Goal: Task Accomplishment & Management: Complete application form

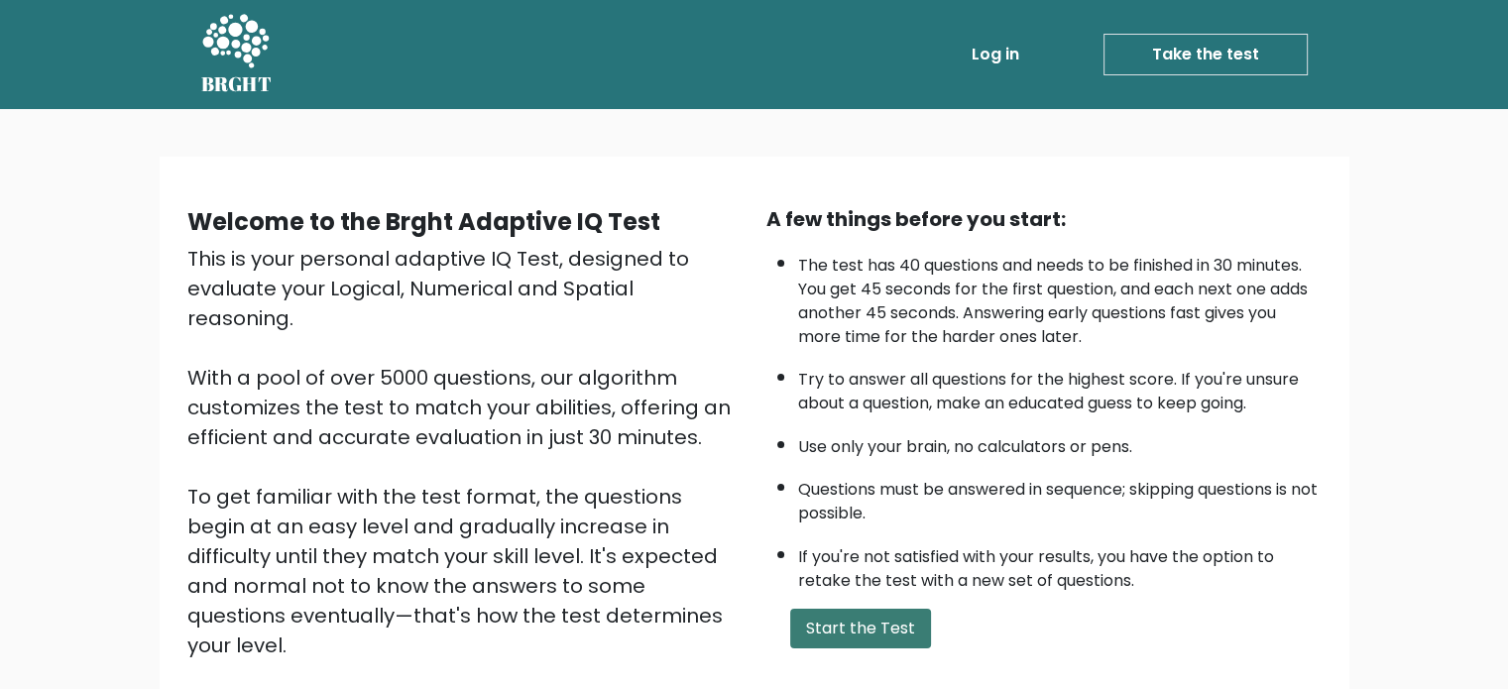
click at [854, 626] on button "Start the Test" at bounding box center [860, 629] width 141 height 40
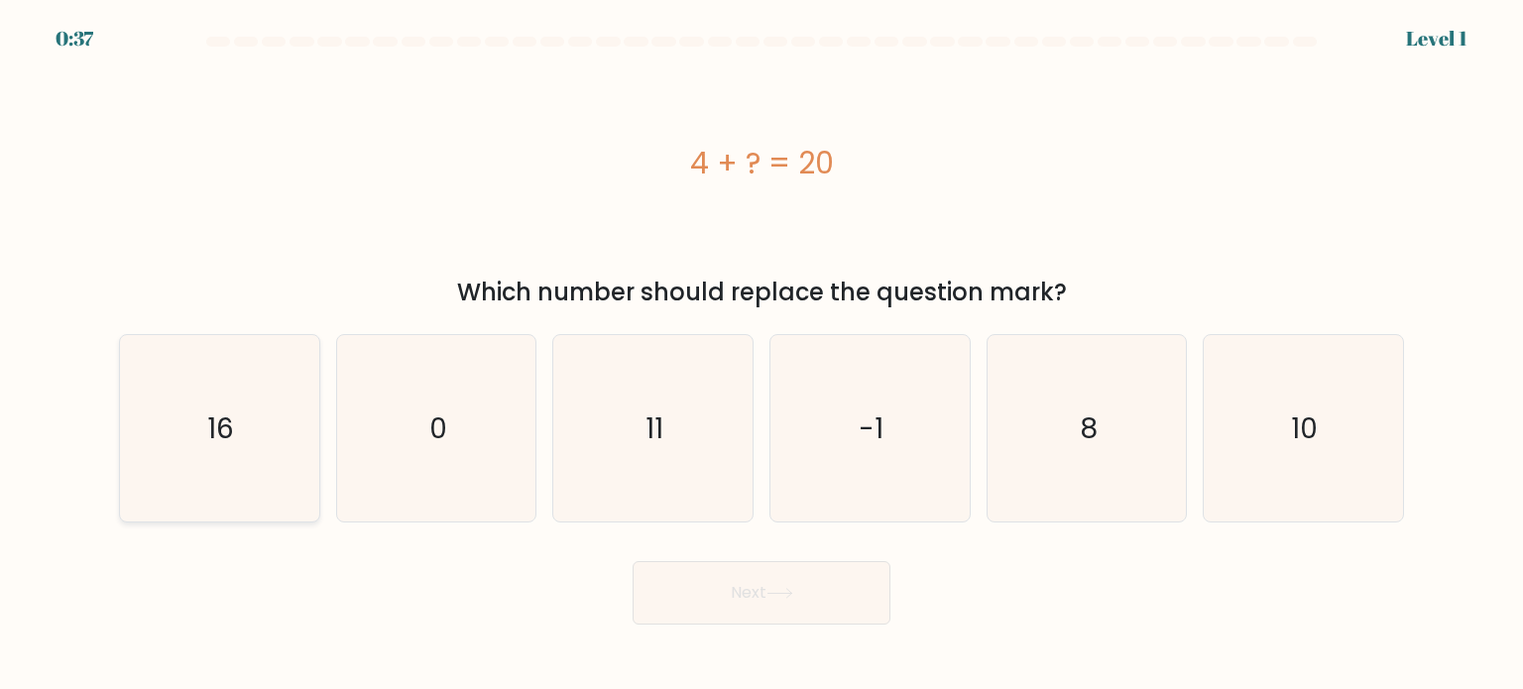
click at [252, 487] on icon "16" at bounding box center [219, 428] width 186 height 186
click at [761, 355] on input "a. 16" at bounding box center [761, 350] width 1 height 10
radio input "true"
click at [748, 598] on button "Next" at bounding box center [762, 592] width 258 height 63
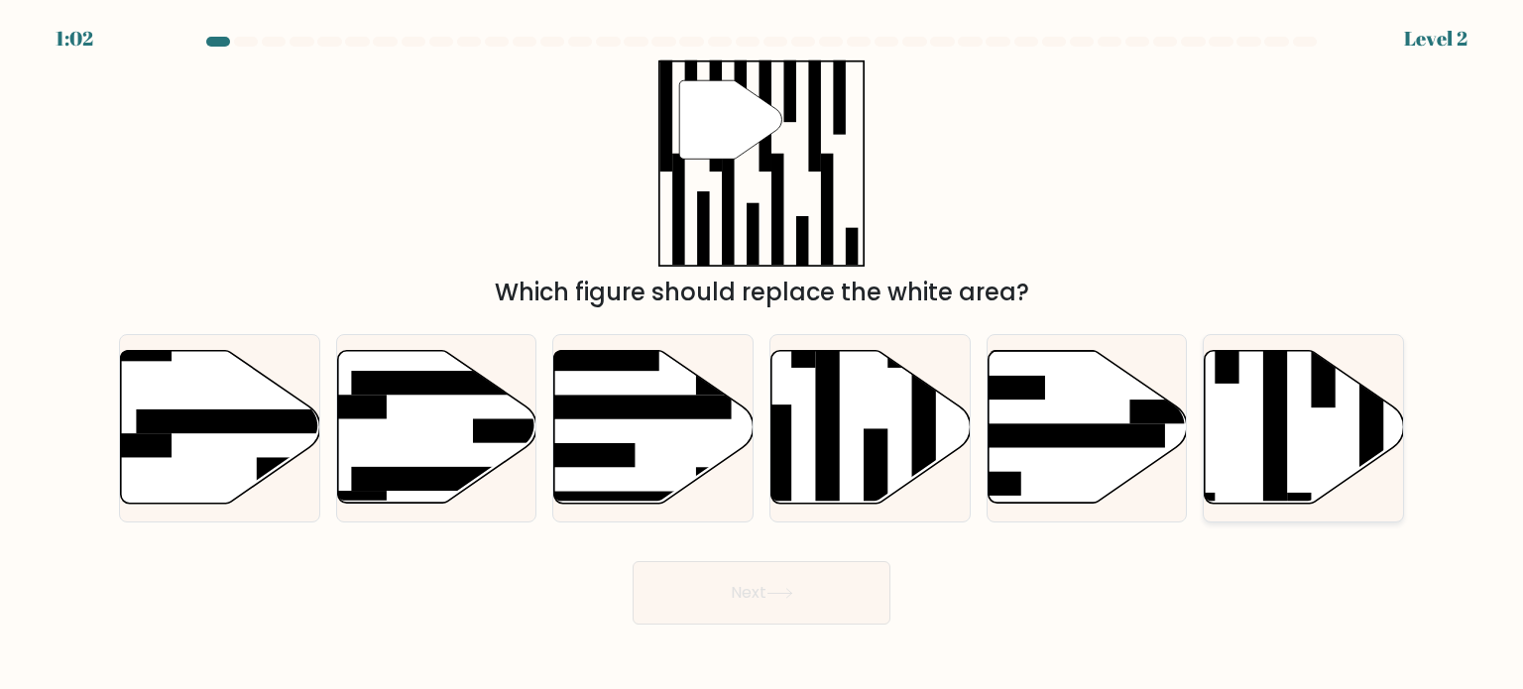
click at [1225, 451] on icon at bounding box center [1304, 427] width 199 height 153
click at [762, 355] on input "f." at bounding box center [761, 350] width 1 height 10
radio input "true"
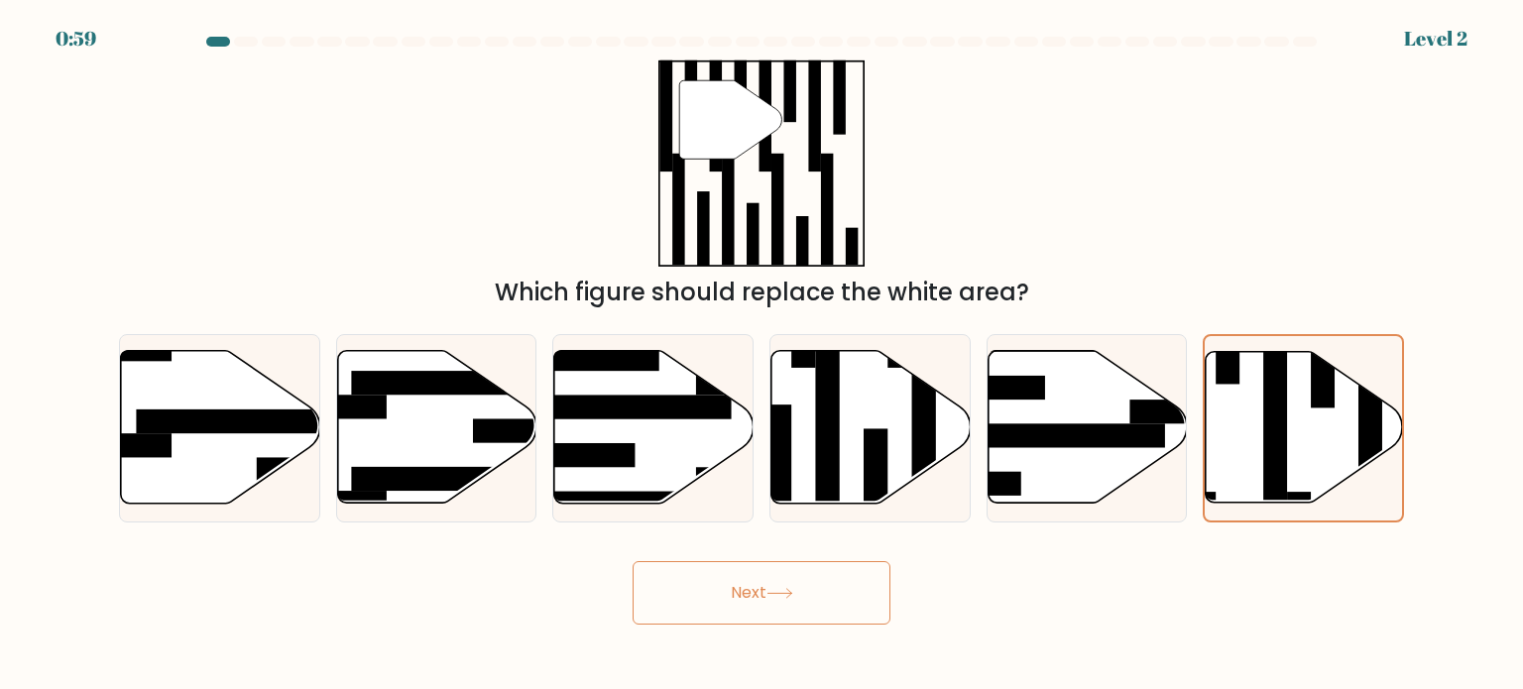
click at [769, 601] on button "Next" at bounding box center [762, 592] width 258 height 63
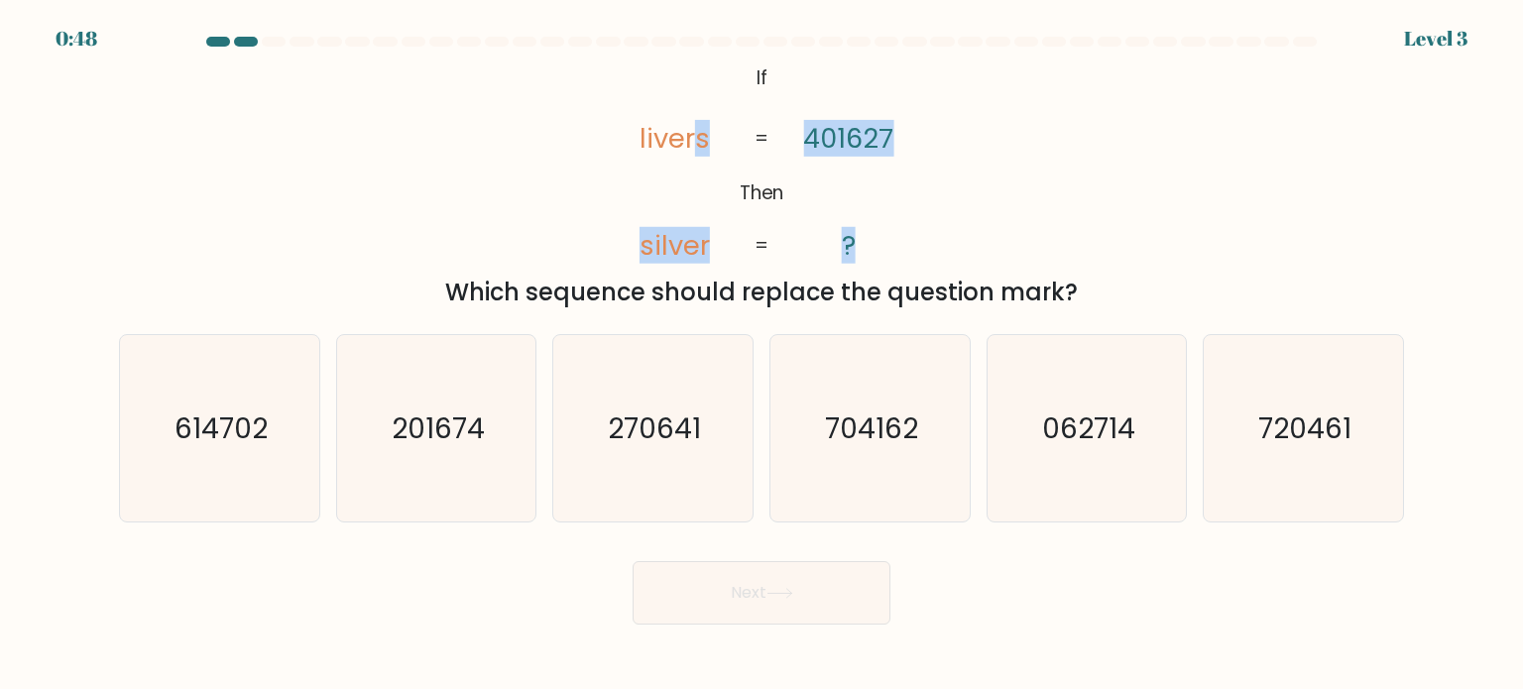
drag, startPoint x: 694, startPoint y: 74, endPoint x: 868, endPoint y: 218, distance: 226.1
click at [868, 218] on icon "@import url('https://fonts.googleapis.com/css?family=Abril+Fatface:400,100,100i…" at bounding box center [761, 162] width 335 height 207
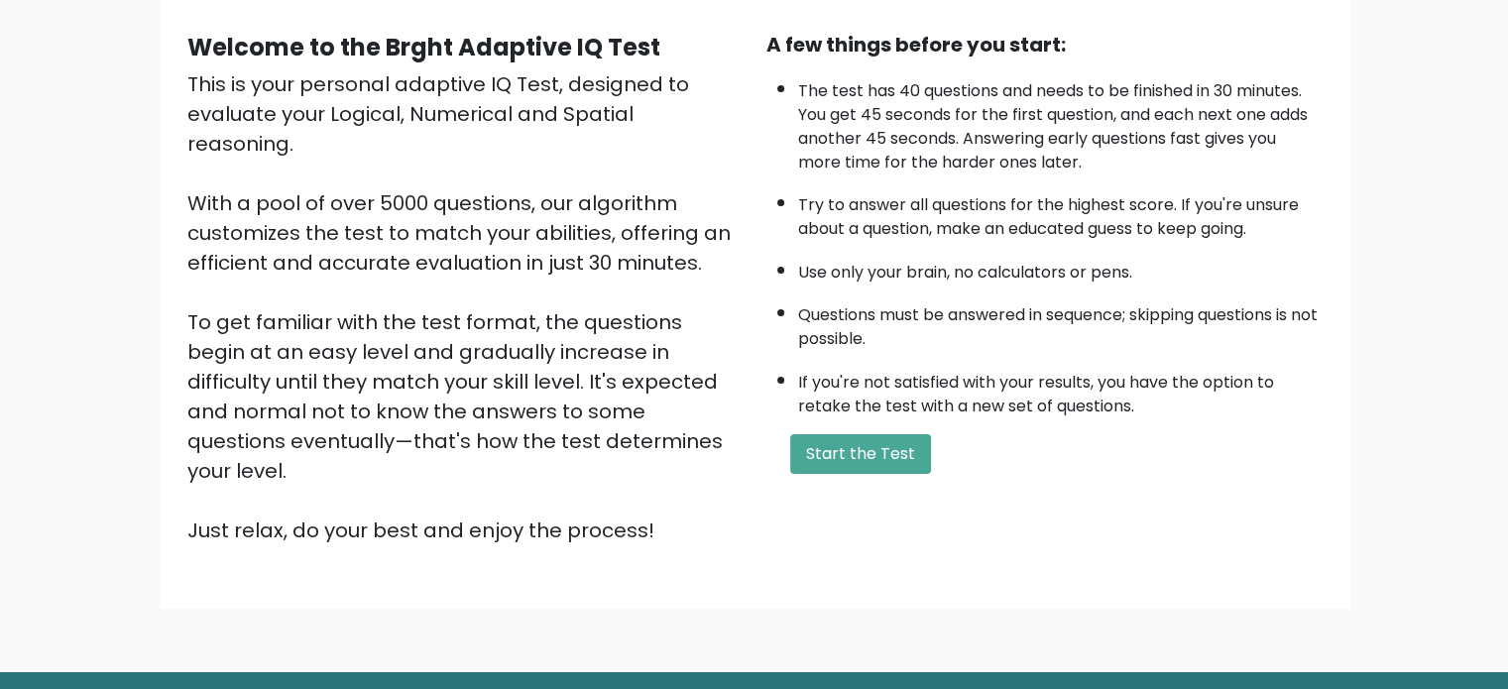
scroll to position [173, 0]
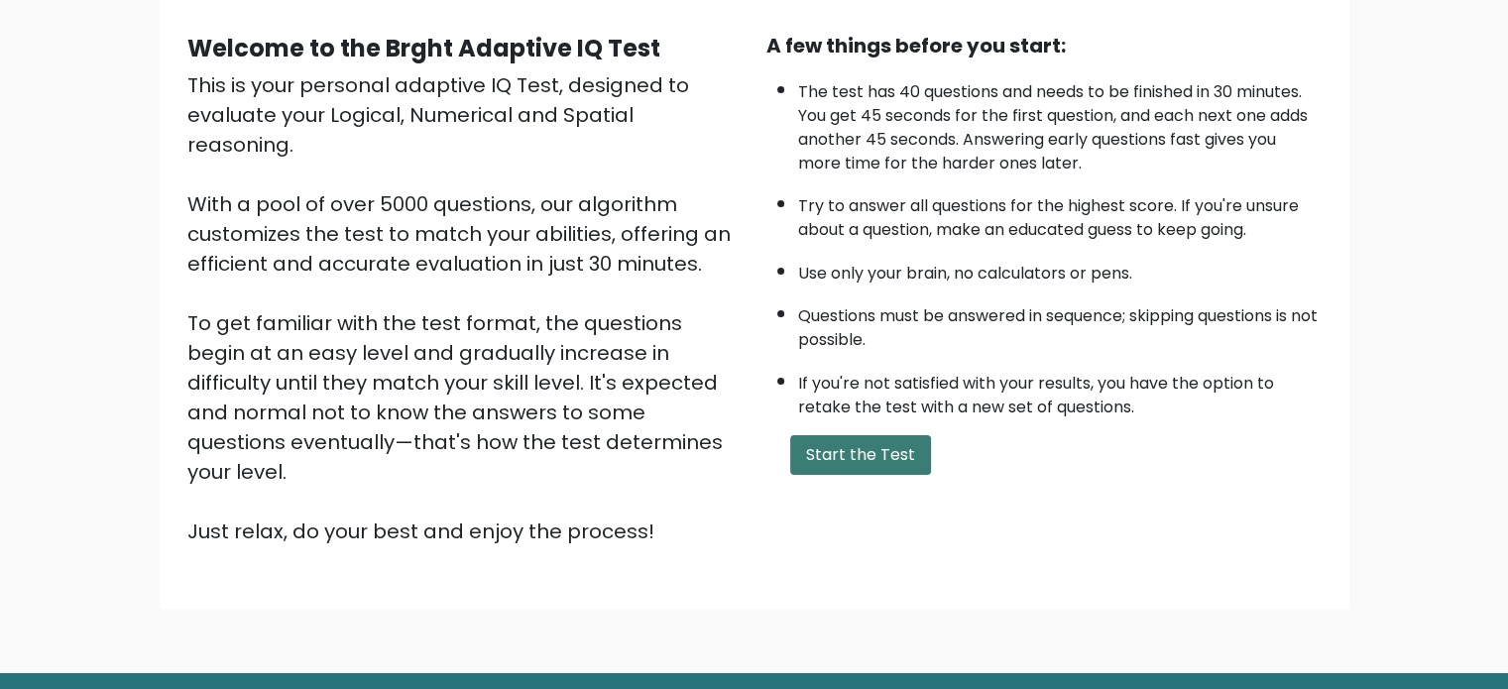
click at [895, 449] on button "Start the Test" at bounding box center [860, 455] width 141 height 40
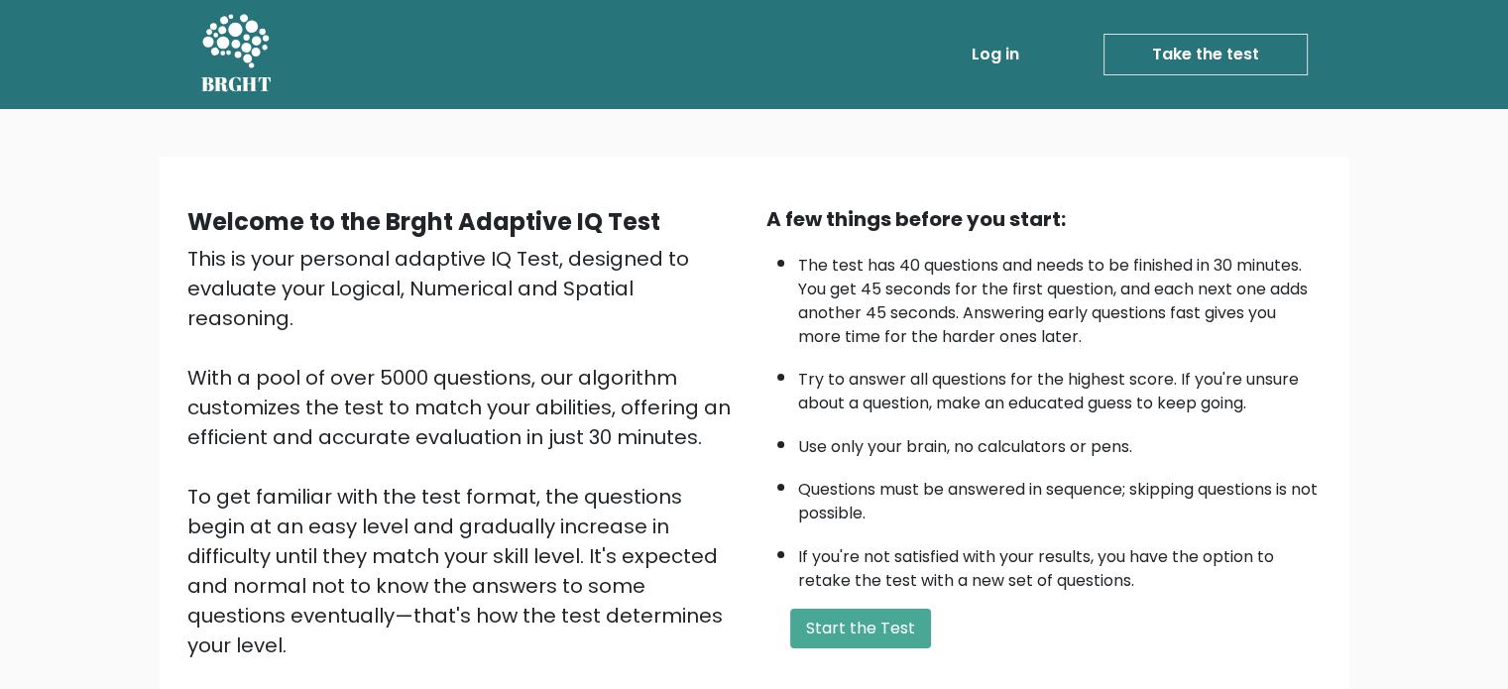
click at [1208, 50] on link "Take the test" at bounding box center [1205, 55] width 204 height 42
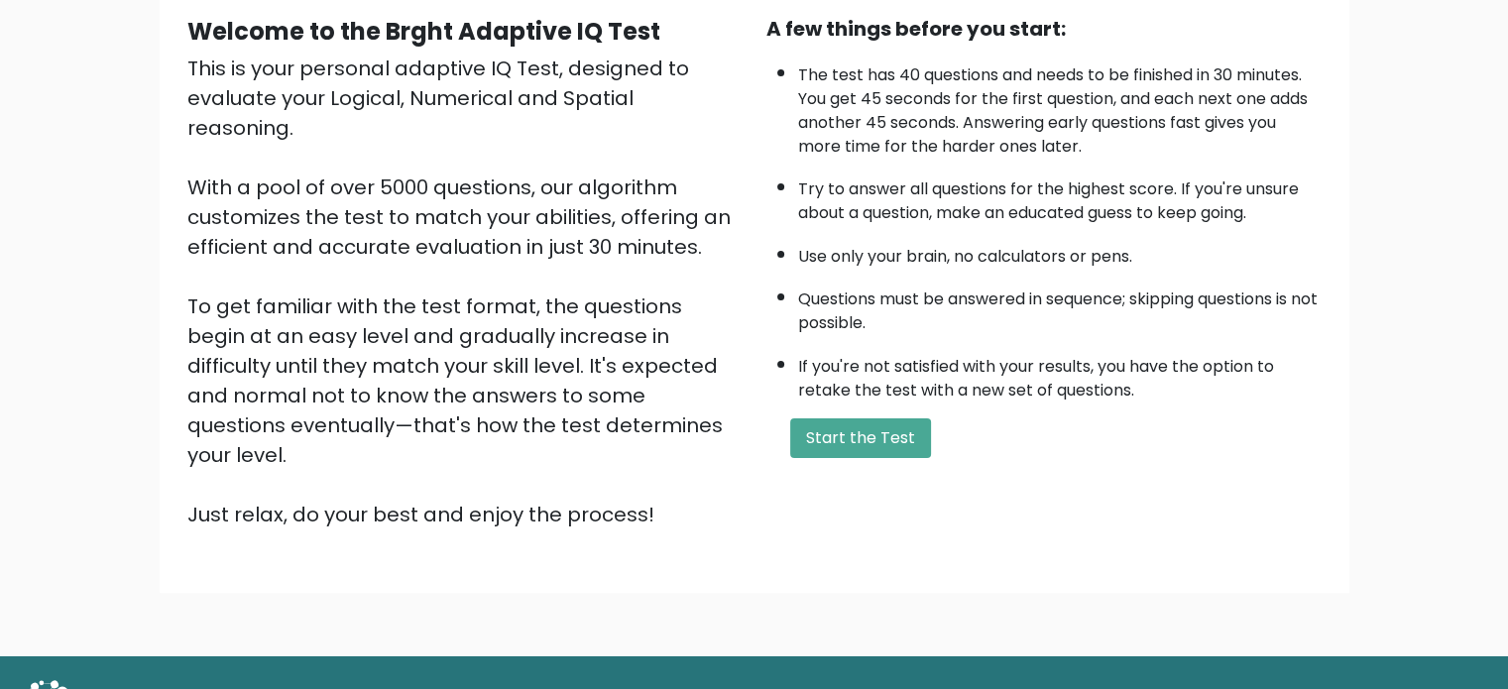
scroll to position [188, 0]
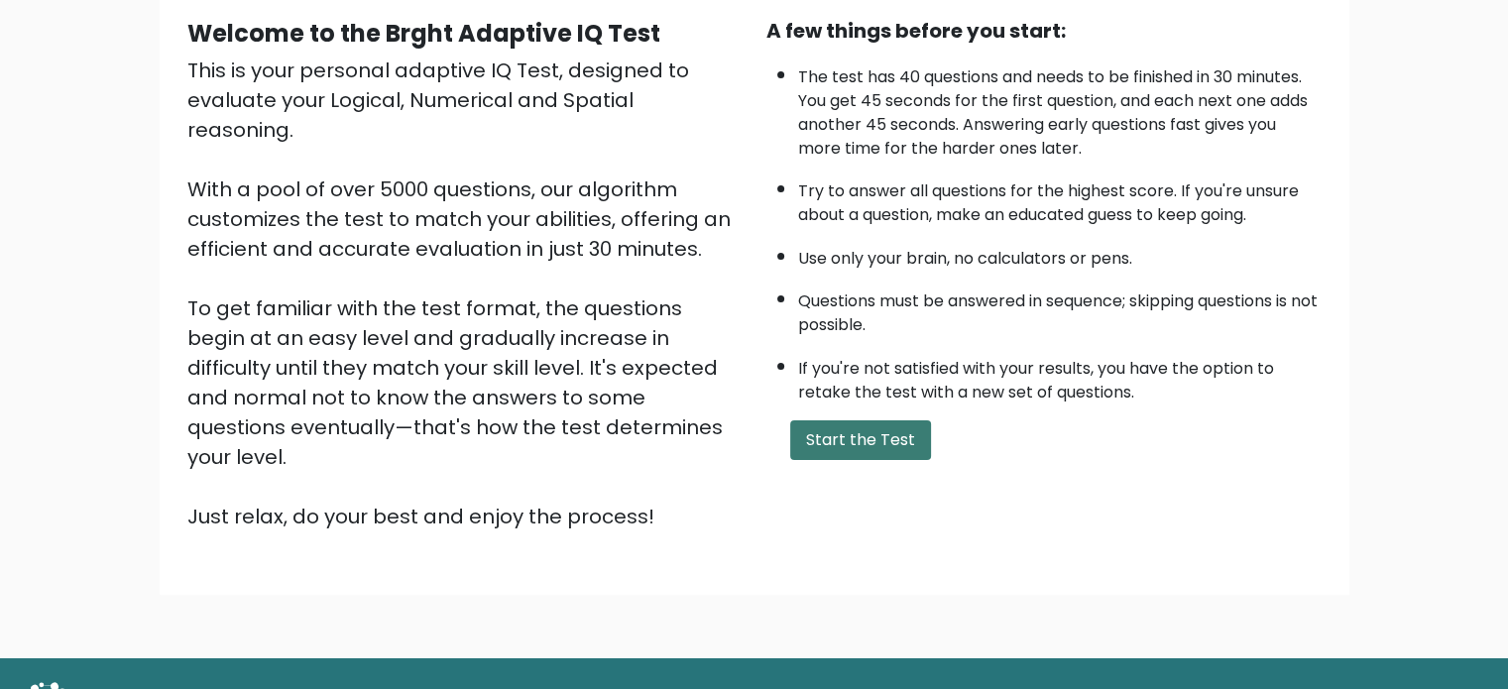
click at [873, 427] on button "Start the Test" at bounding box center [860, 440] width 141 height 40
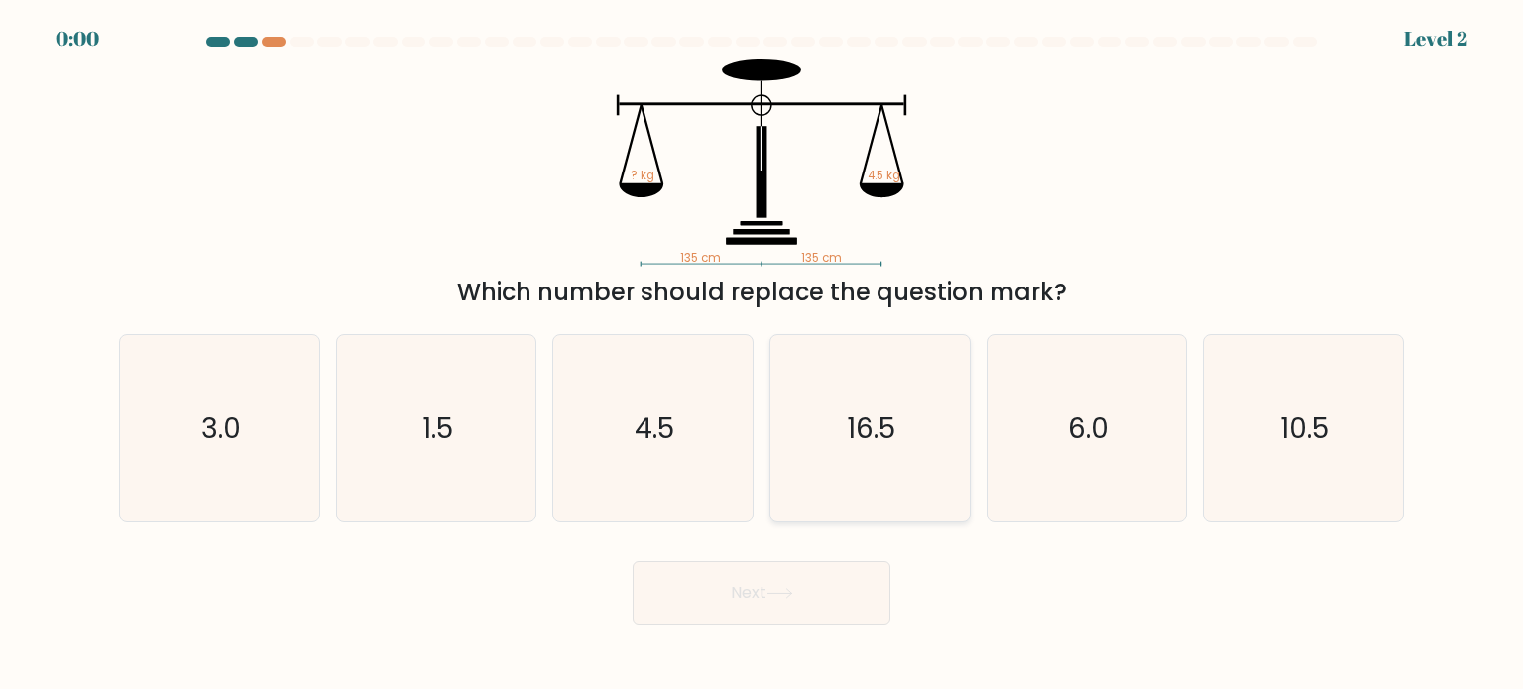
click at [864, 423] on text "16.5" at bounding box center [872, 427] width 49 height 40
click at [762, 355] on input "d. 16.5" at bounding box center [761, 350] width 1 height 10
radio input "true"
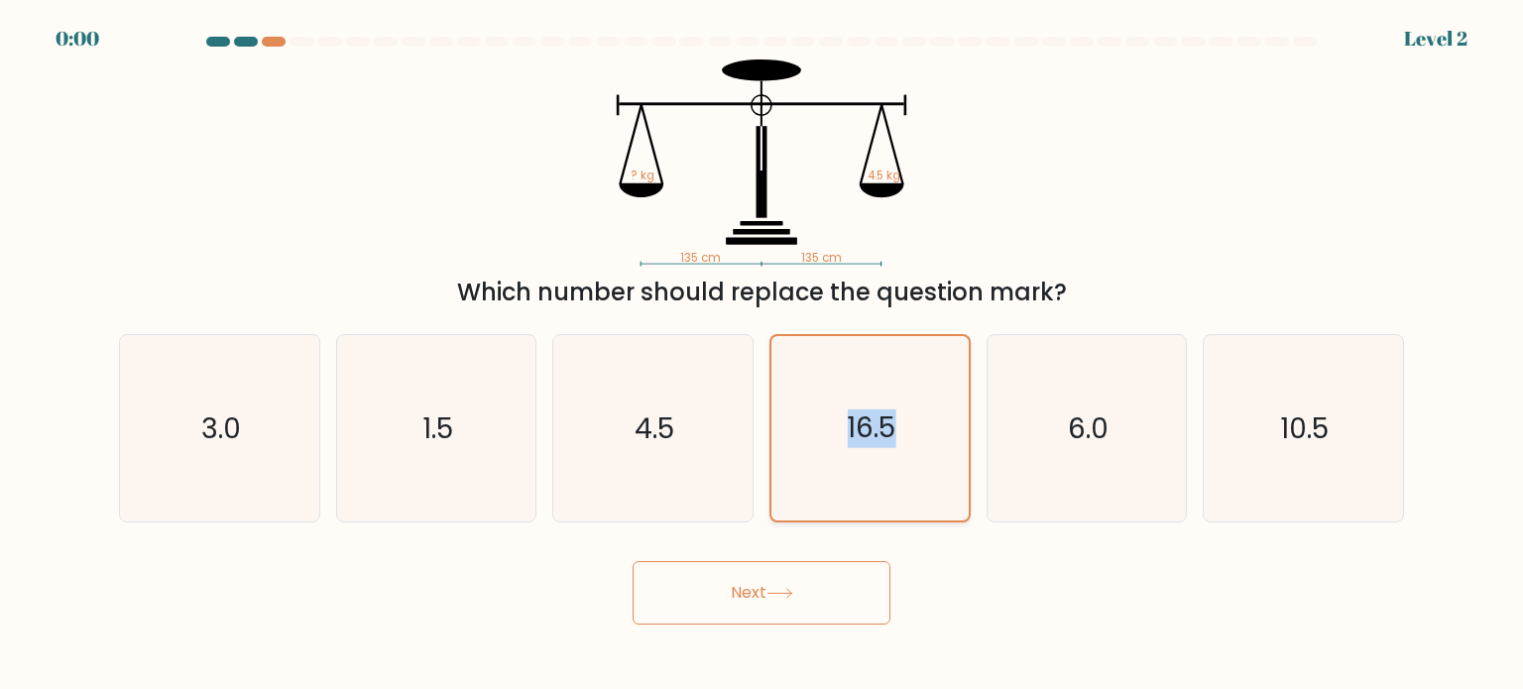
click at [864, 423] on text "16.5" at bounding box center [872, 427] width 49 height 39
click at [762, 355] on input "d. 16.5" at bounding box center [761, 350] width 1 height 10
click at [864, 423] on text "16.5" at bounding box center [872, 427] width 49 height 39
click at [762, 355] on input "d. 16.5" at bounding box center [761, 350] width 1 height 10
click at [864, 423] on text "16.5" at bounding box center [872, 427] width 49 height 39
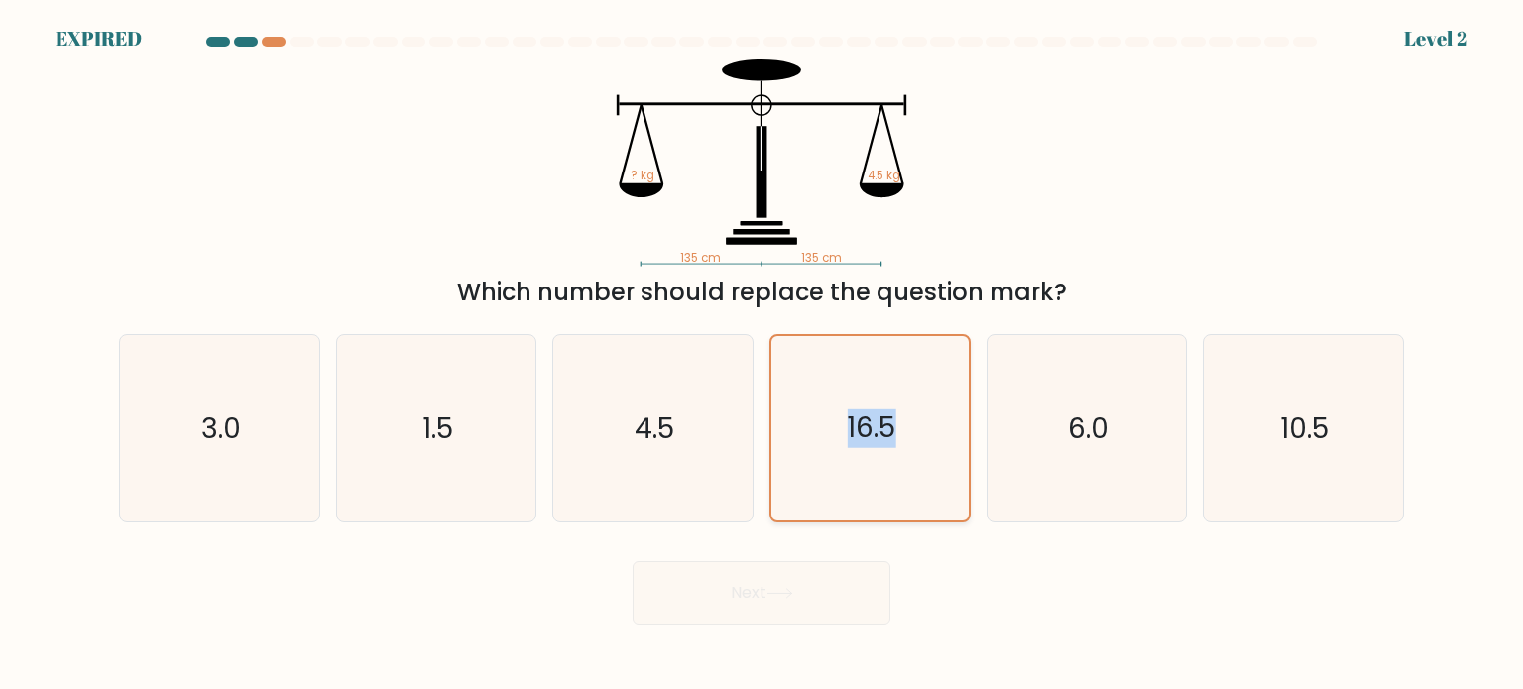
click at [762, 355] on input "d. 16.5" at bounding box center [761, 350] width 1 height 10
click at [864, 423] on text "16.5" at bounding box center [872, 427] width 49 height 39
click at [762, 355] on input "d. 16.5" at bounding box center [761, 350] width 1 height 10
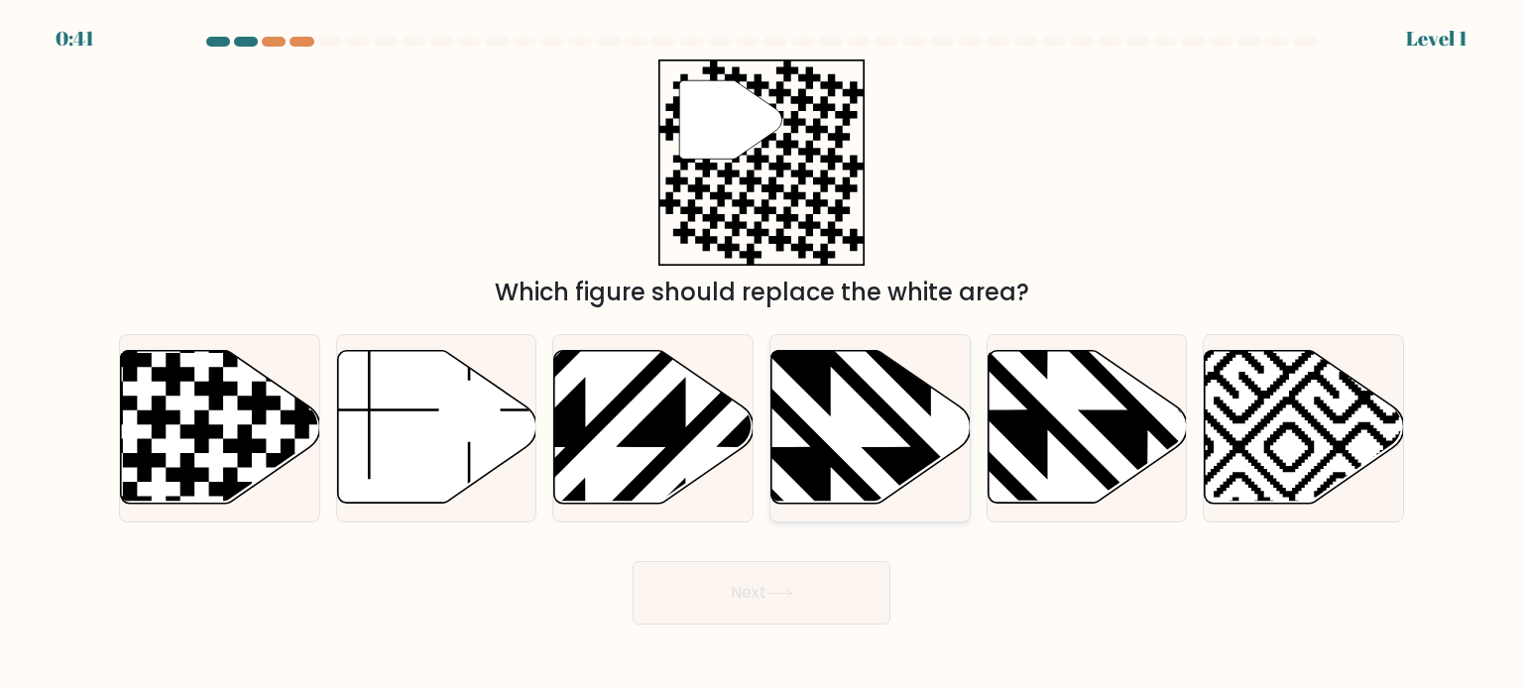
click at [851, 469] on icon at bounding box center [932, 348] width 402 height 402
click at [762, 355] on input "d." at bounding box center [761, 350] width 1 height 10
radio input "true"
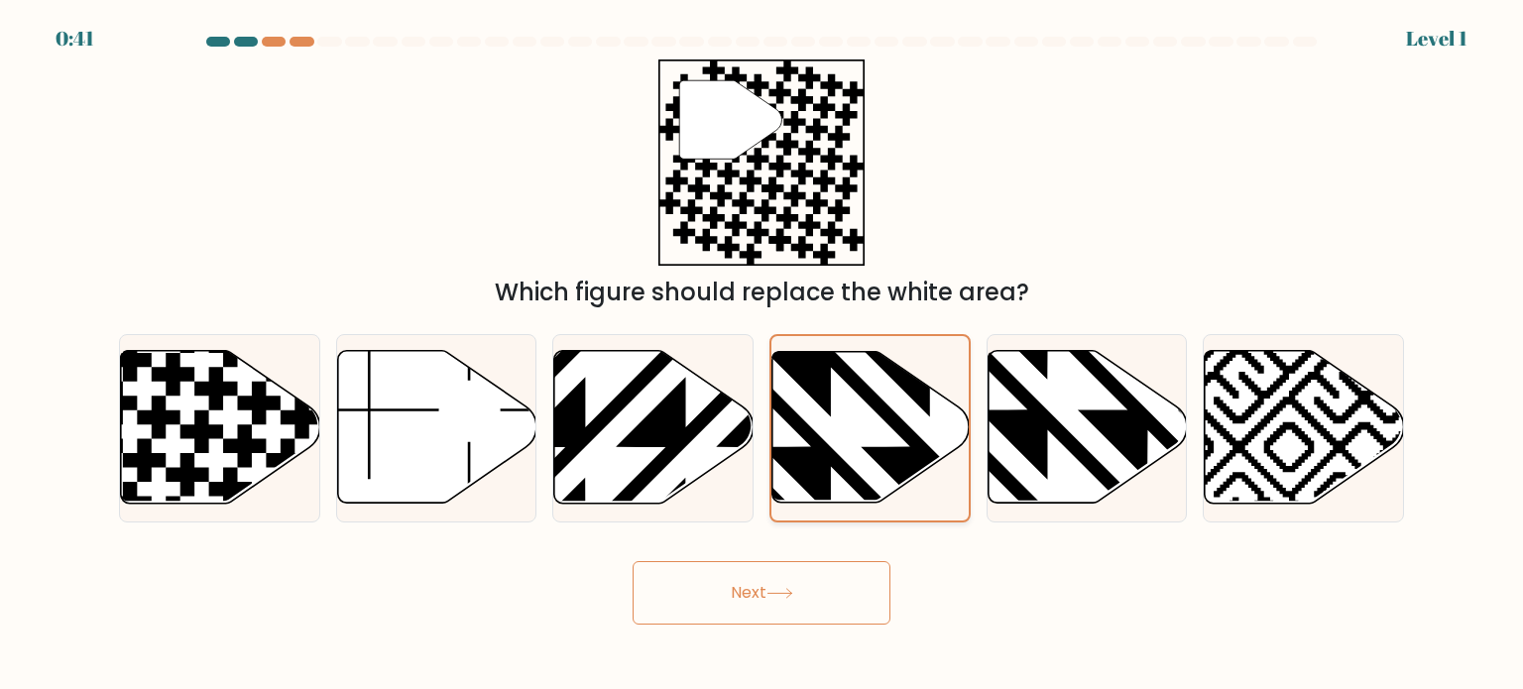
click at [851, 469] on icon at bounding box center [930, 348] width 397 height 397
click at [762, 355] on input "d." at bounding box center [761, 350] width 1 height 10
click at [851, 469] on icon at bounding box center [930, 348] width 397 height 397
click at [762, 355] on input "d." at bounding box center [761, 350] width 1 height 10
click at [851, 469] on icon at bounding box center [930, 348] width 397 height 397
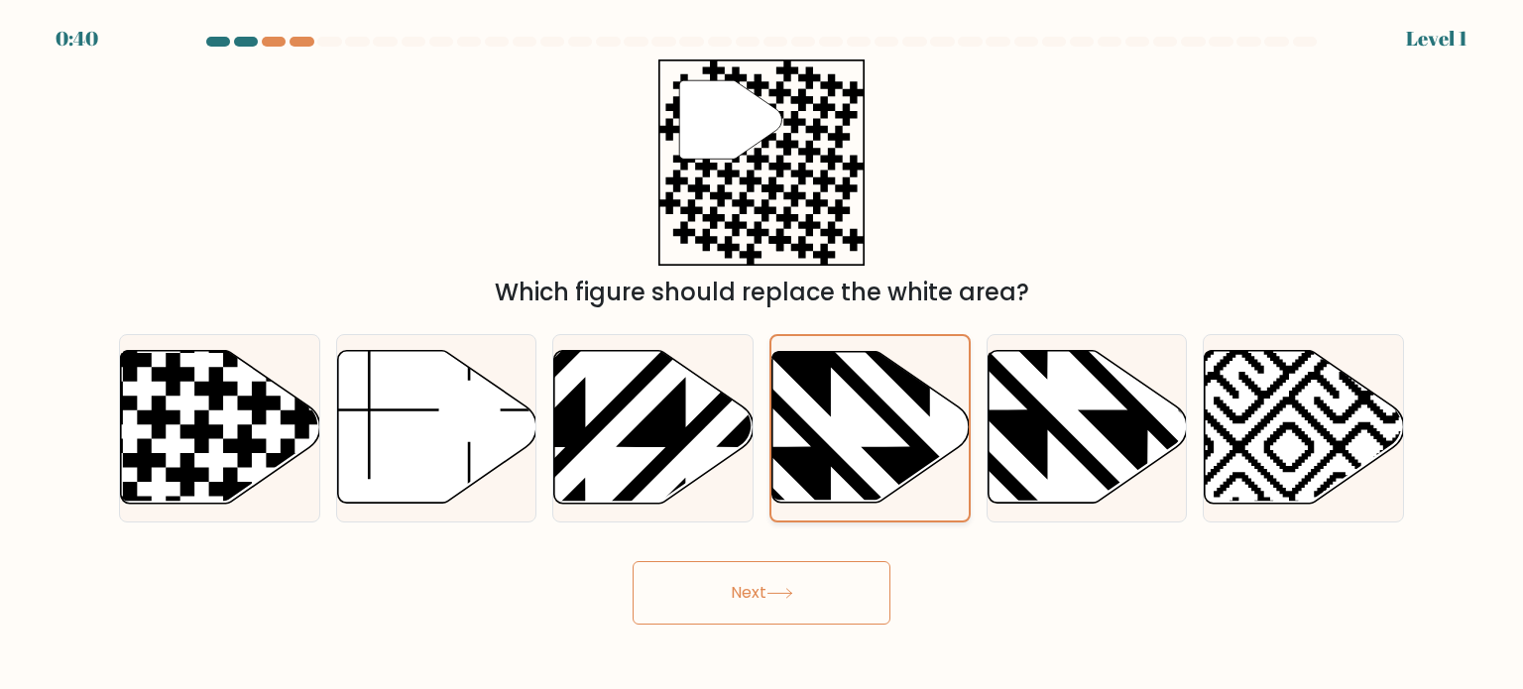
click at [762, 355] on input "d." at bounding box center [761, 350] width 1 height 10
click at [851, 469] on icon at bounding box center [930, 348] width 397 height 397
click at [762, 355] on input "d." at bounding box center [761, 350] width 1 height 10
click at [851, 469] on icon at bounding box center [930, 348] width 397 height 397
click at [762, 355] on input "d." at bounding box center [761, 350] width 1 height 10
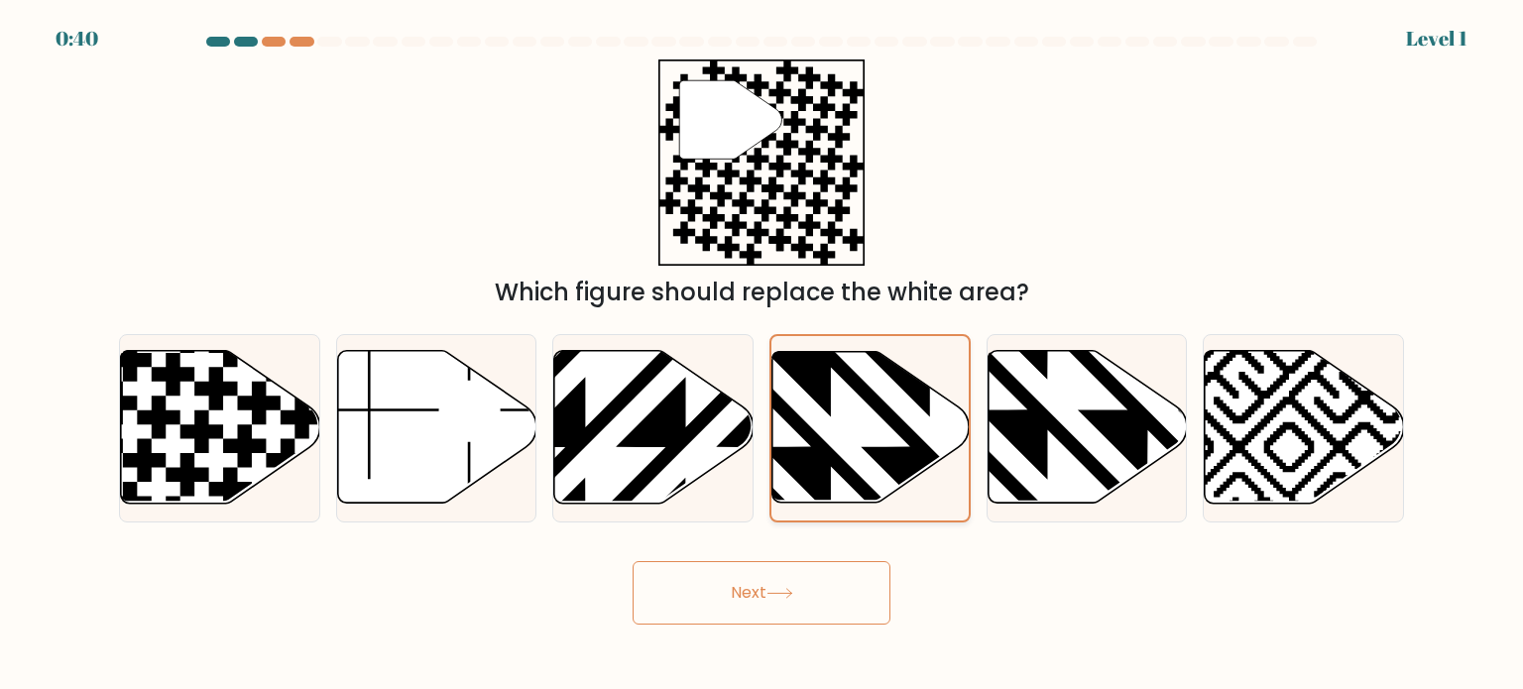
click at [851, 469] on icon at bounding box center [930, 348] width 397 height 397
click at [762, 355] on input "d." at bounding box center [761, 350] width 1 height 10
click at [825, 566] on button "Next" at bounding box center [762, 592] width 258 height 63
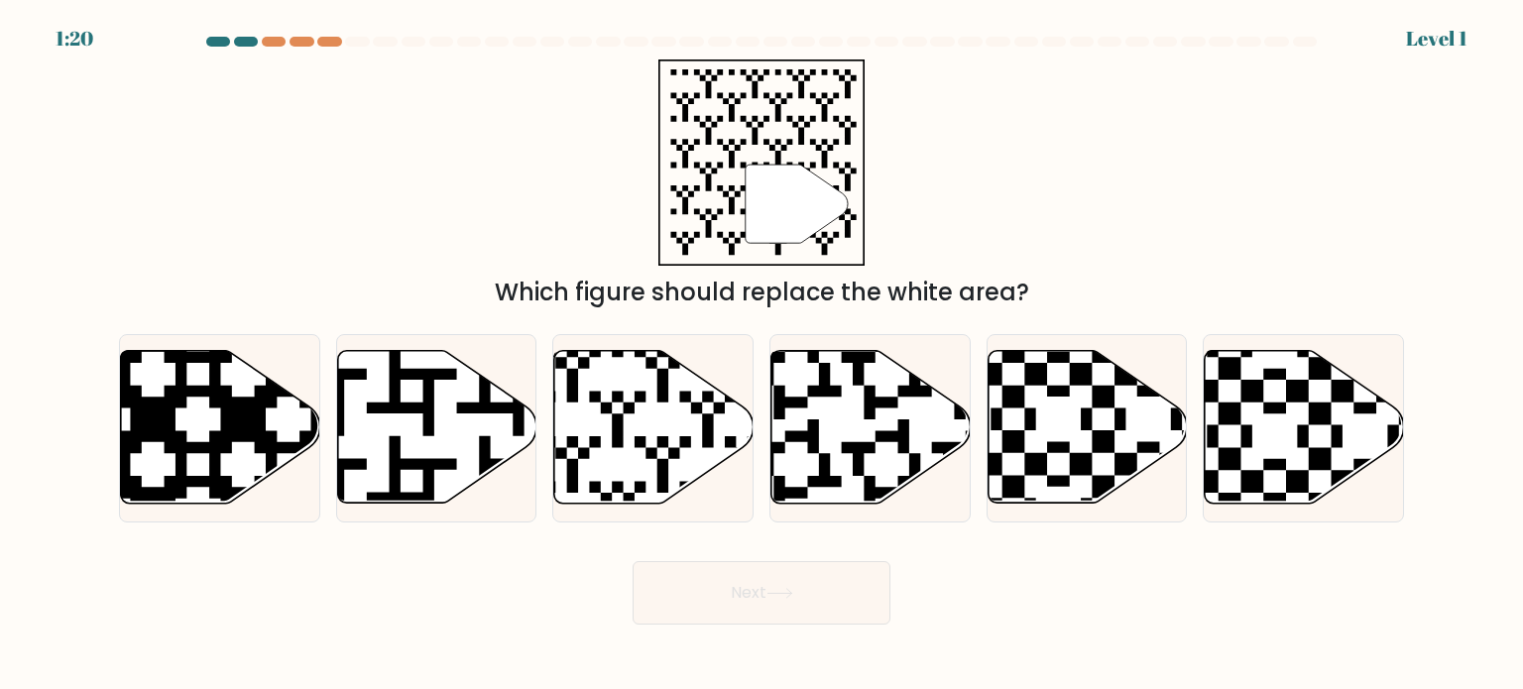
drag, startPoint x: 948, startPoint y: 454, endPoint x: 861, endPoint y: 584, distance: 156.5
click at [861, 584] on form "a." at bounding box center [761, 331] width 1523 height 588
click at [861, 584] on button "Next" at bounding box center [762, 592] width 258 height 63
click at [907, 453] on icon at bounding box center [932, 509] width 361 height 361
click at [762, 355] on input "d." at bounding box center [761, 350] width 1 height 10
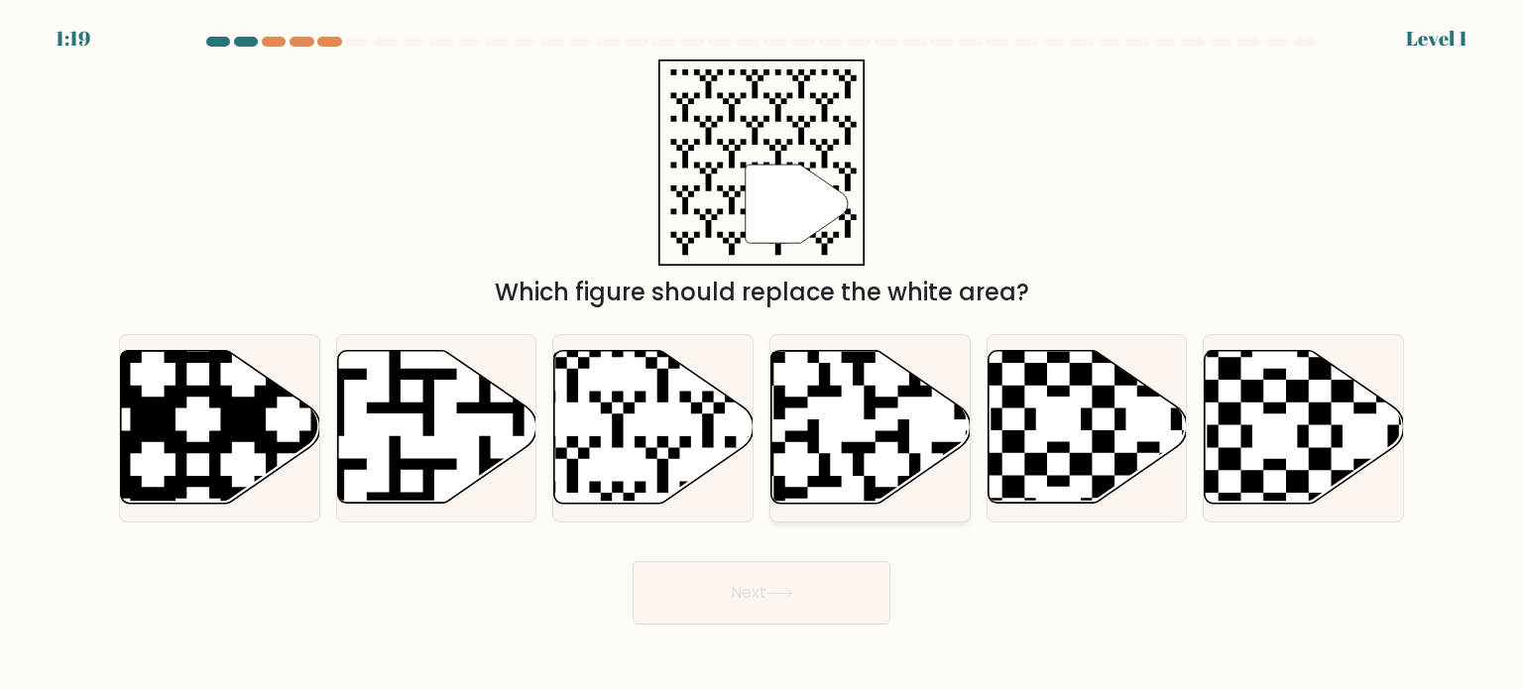
radio input "true"
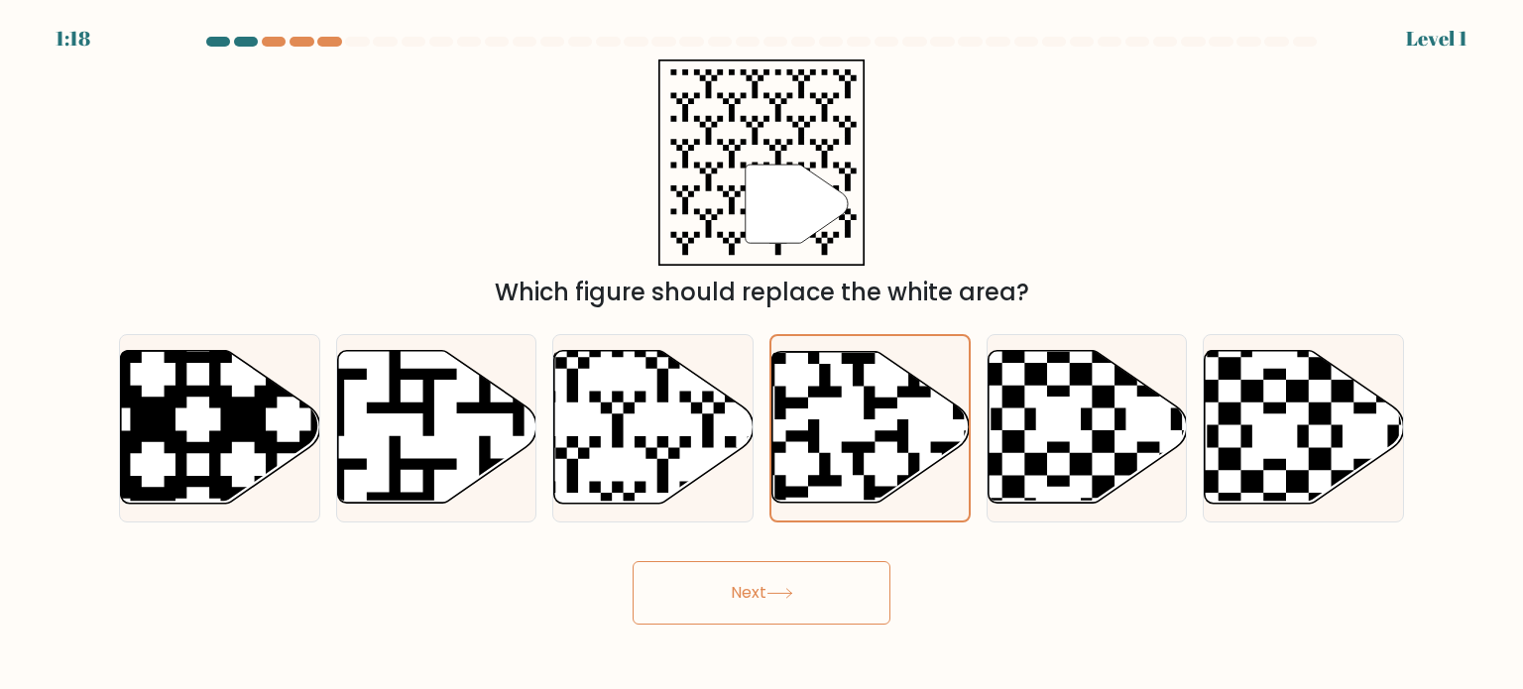
drag, startPoint x: 834, startPoint y: 546, endPoint x: 817, endPoint y: 604, distance: 59.9
click at [817, 604] on div "Next" at bounding box center [761, 585] width 1309 height 78
click at [817, 604] on button "Next" at bounding box center [762, 592] width 258 height 63
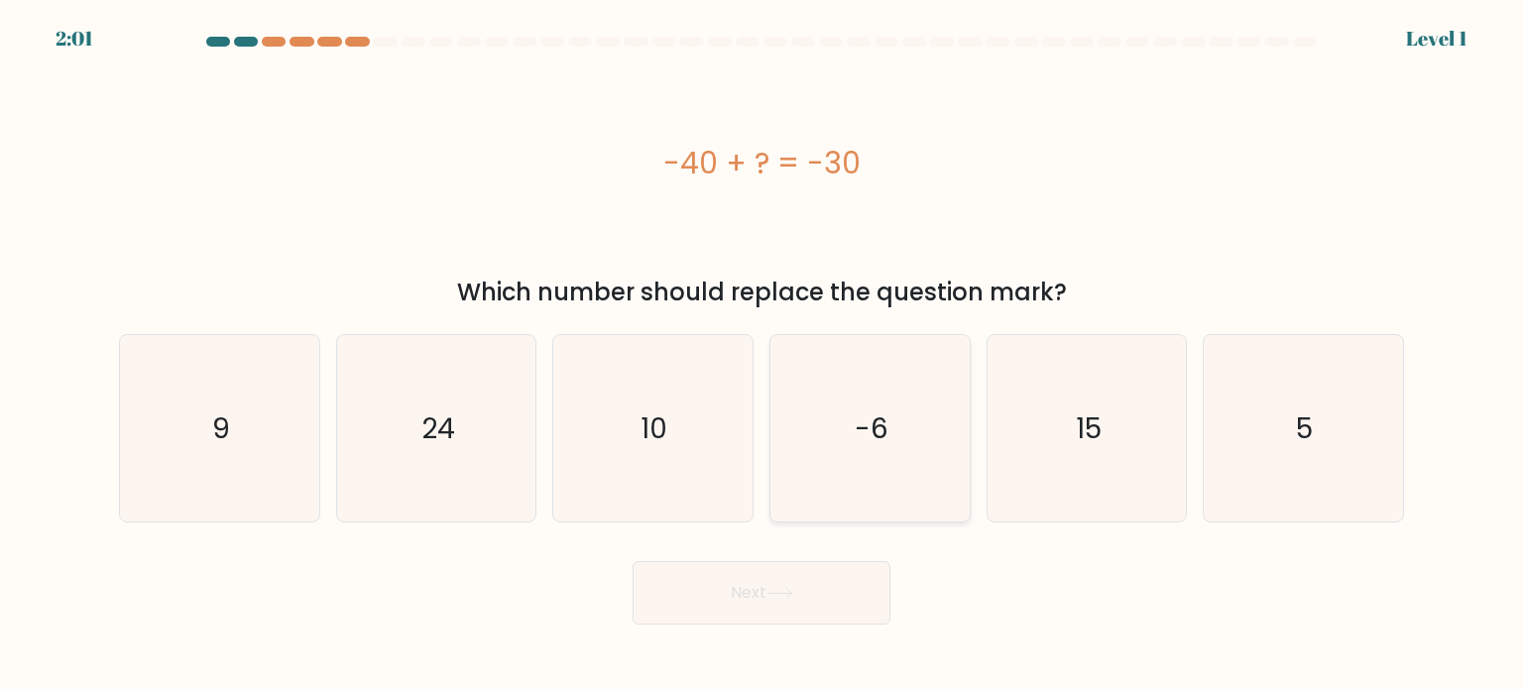
click at [842, 462] on icon "-6" at bounding box center [869, 428] width 186 height 186
click at [762, 355] on input "d. -6" at bounding box center [761, 350] width 1 height 10
radio input "true"
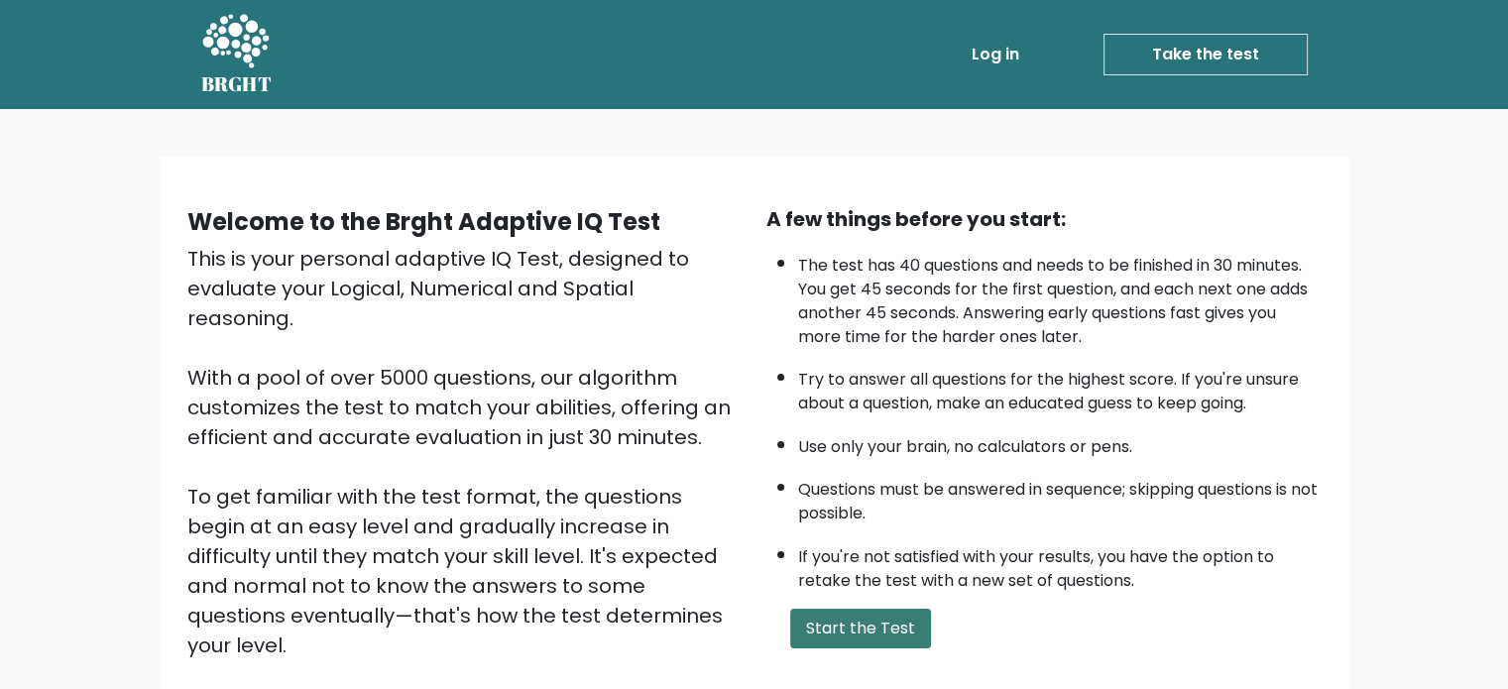
click at [832, 630] on button "Start the Test" at bounding box center [860, 629] width 141 height 40
